Goal: Task Accomplishment & Management: Manage account settings

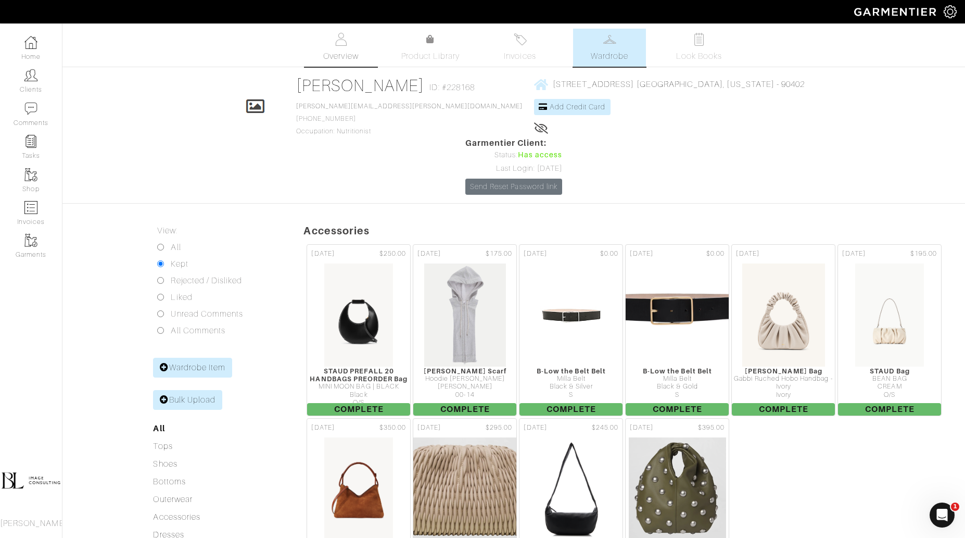
click at [359, 47] on link "Overview" at bounding box center [341, 48] width 73 height 38
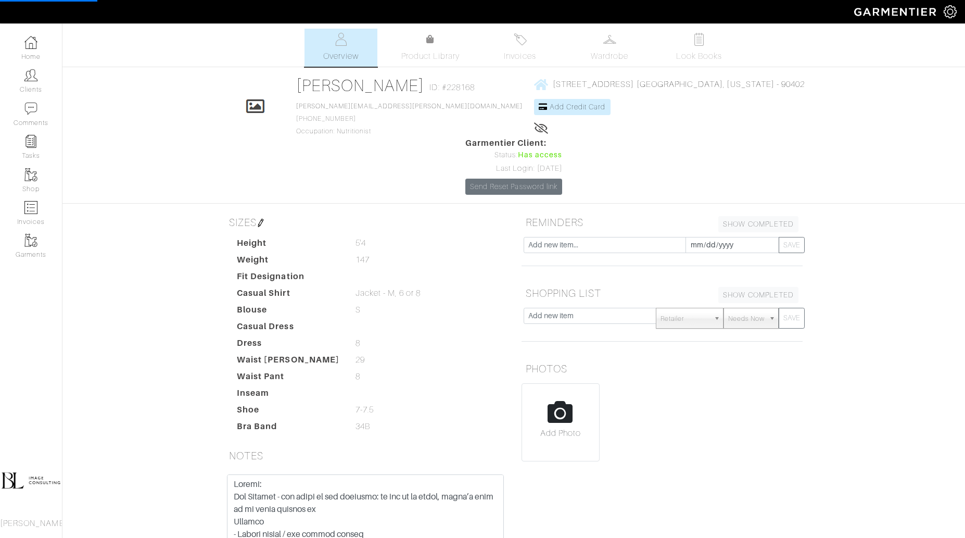
scroll to position [97, 0]
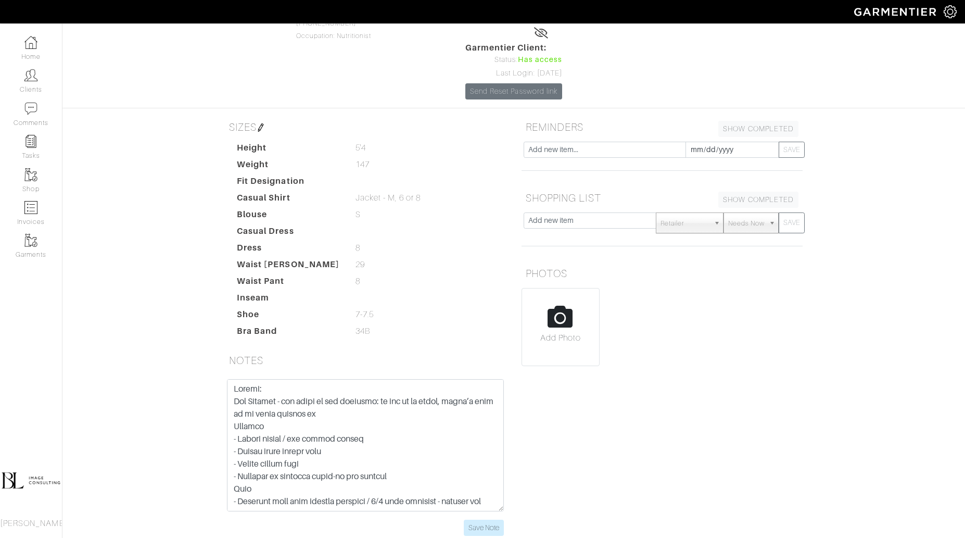
scroll to position [3, 0]
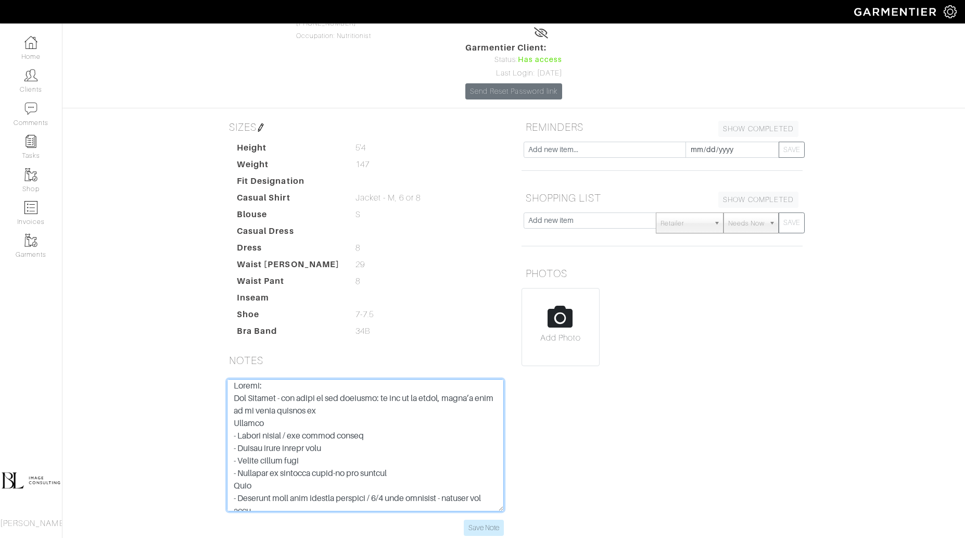
click at [383, 388] on textarea at bounding box center [365, 445] width 277 height 132
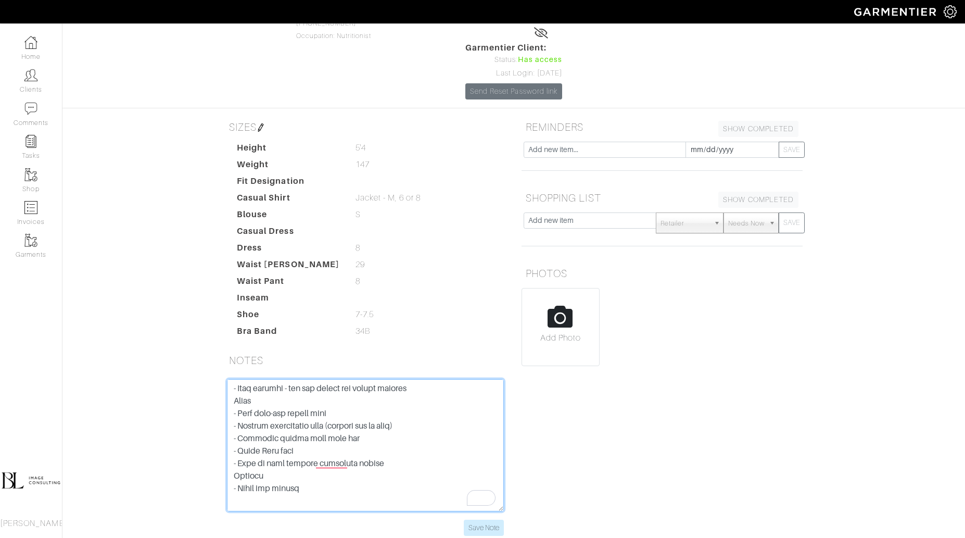
scroll to position [0, 0]
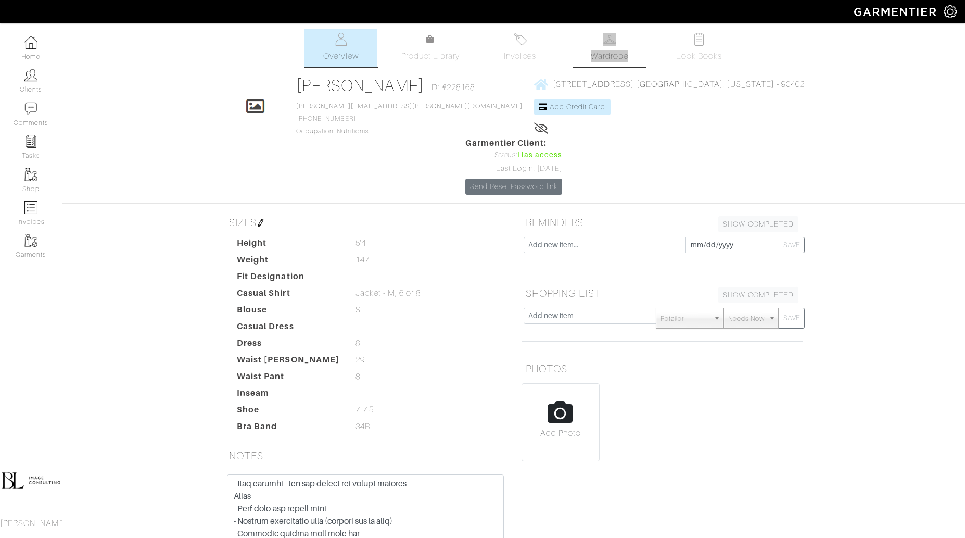
click at [0, 0] on div "Company Settings Manage Subscription My Profile Stylists Sign Out Home Clients …" at bounding box center [482, 322] width 965 height 644
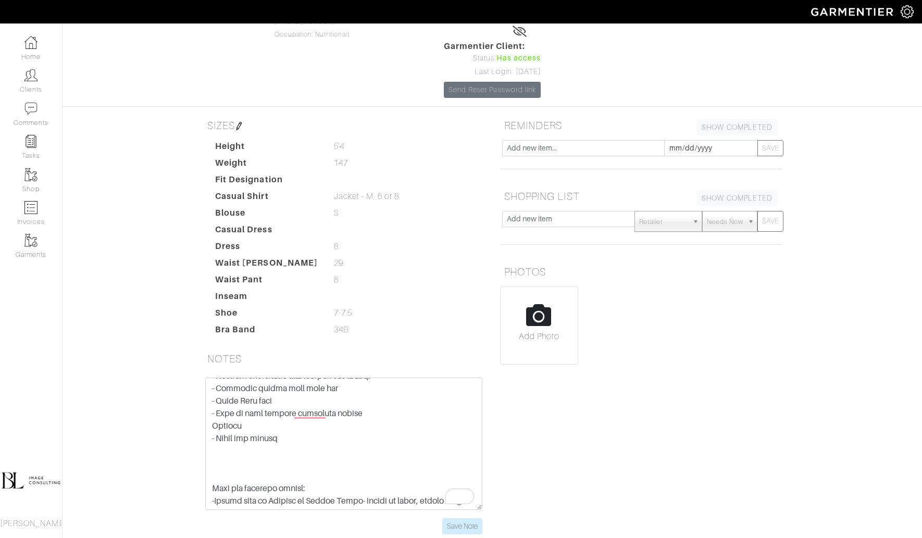
scroll to position [311, 0]
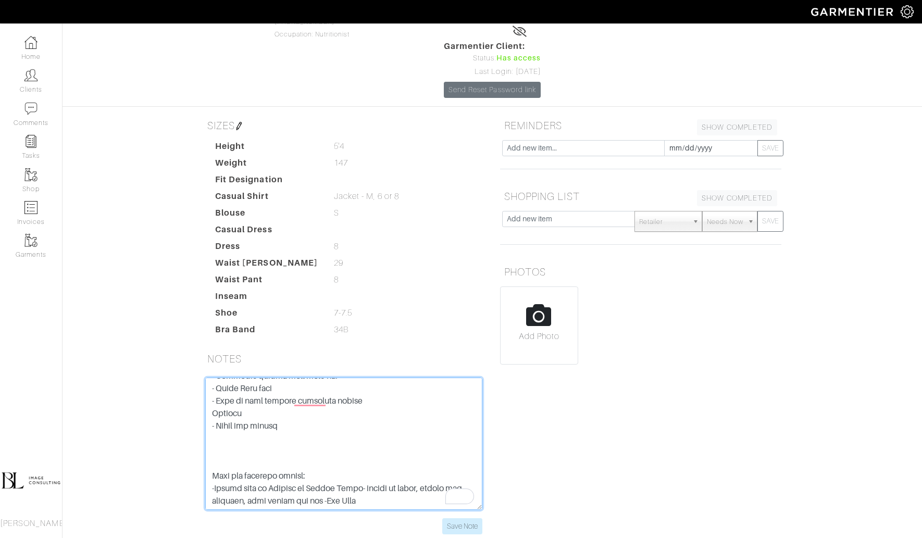
click at [310, 398] on textarea "To enrich screen reader interactions, please activate Accessibility in Grammarl…" at bounding box center [343, 443] width 277 height 132
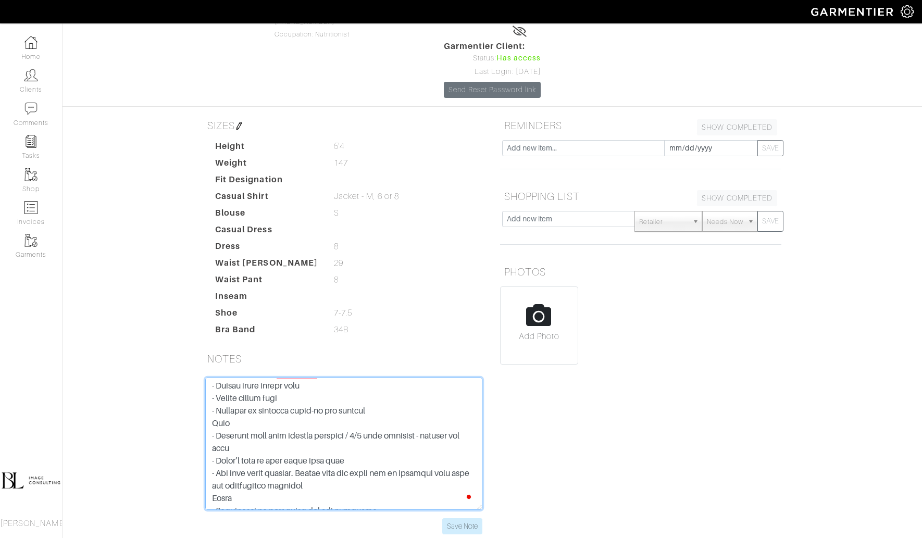
scroll to position [0, 0]
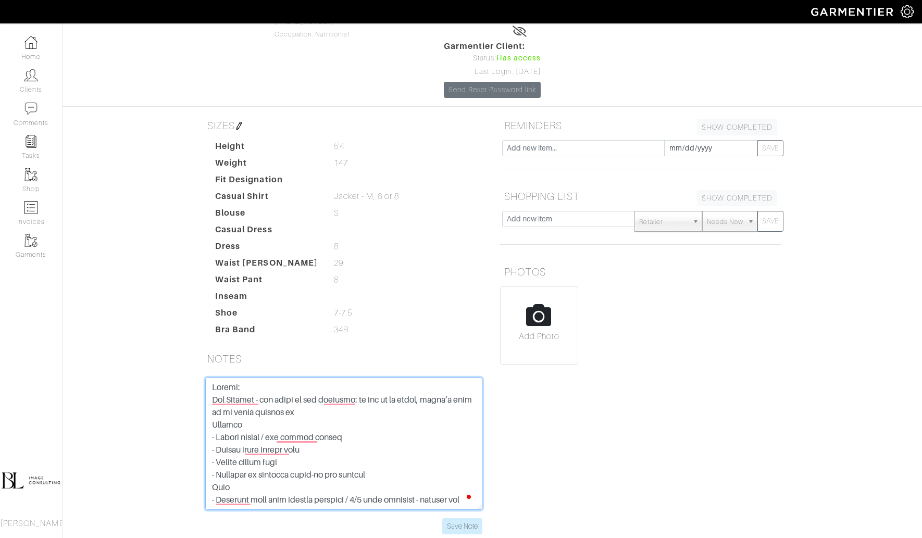
type textarea "Rachel: Mid October - big event at the fairmont: no one is in jeans, doesn’t ne…"
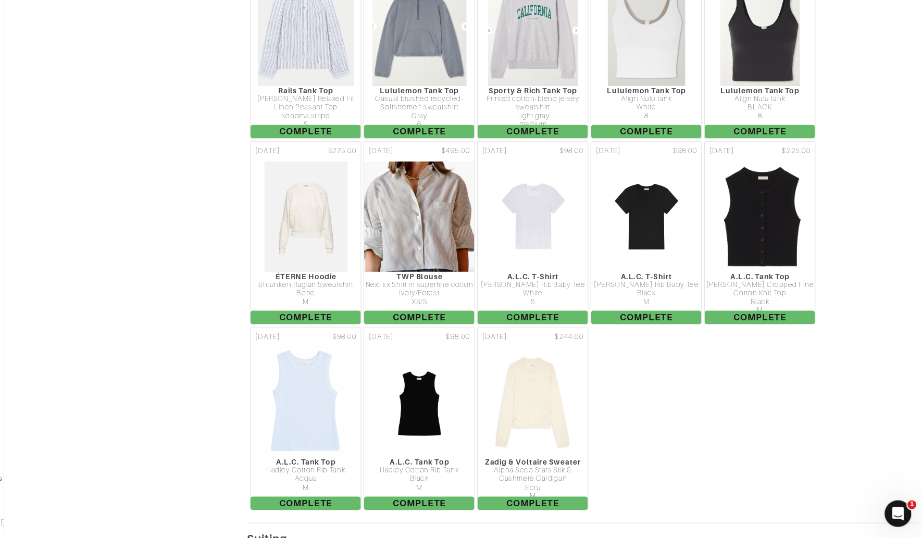
scroll to position [2942, 3]
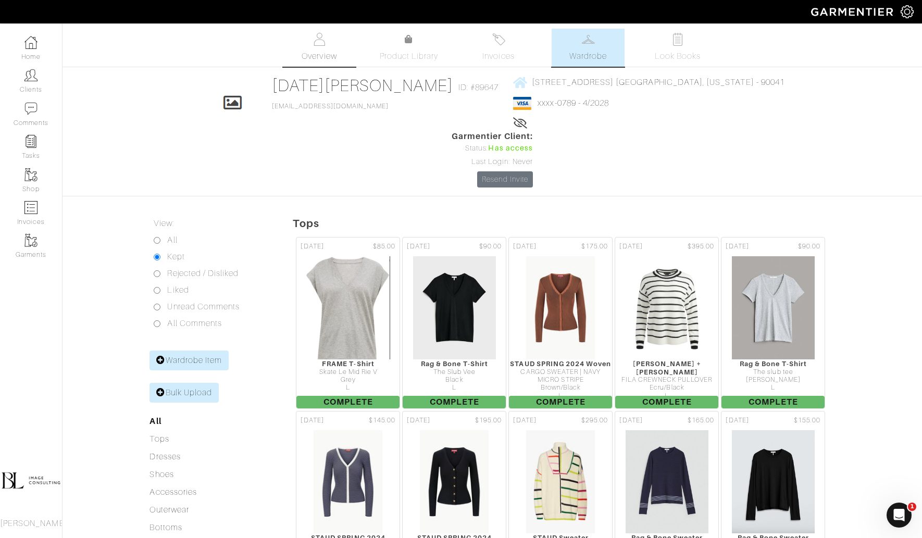
click at [313, 48] on link "Overview" at bounding box center [319, 48] width 73 height 38
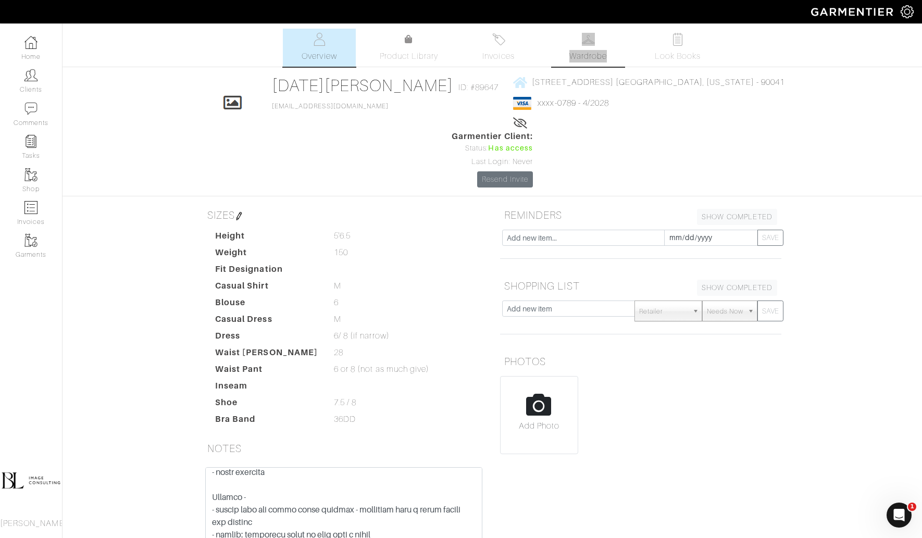
click at [0, 0] on div "Company Settings Manage Subscription My Profile Stylists Sign Out Home Clients …" at bounding box center [461, 318] width 922 height 636
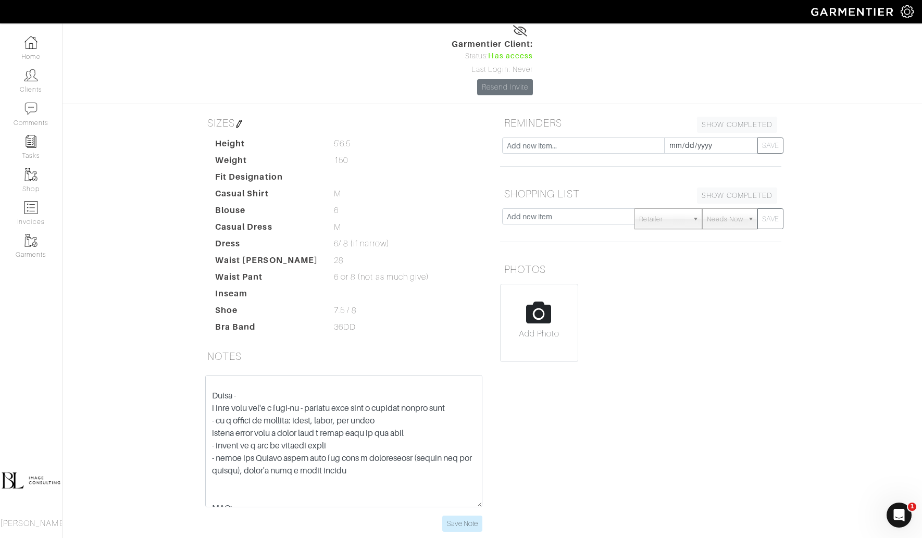
scroll to position [388, 0]
